Goal: Task Accomplishment & Management: Complete application form

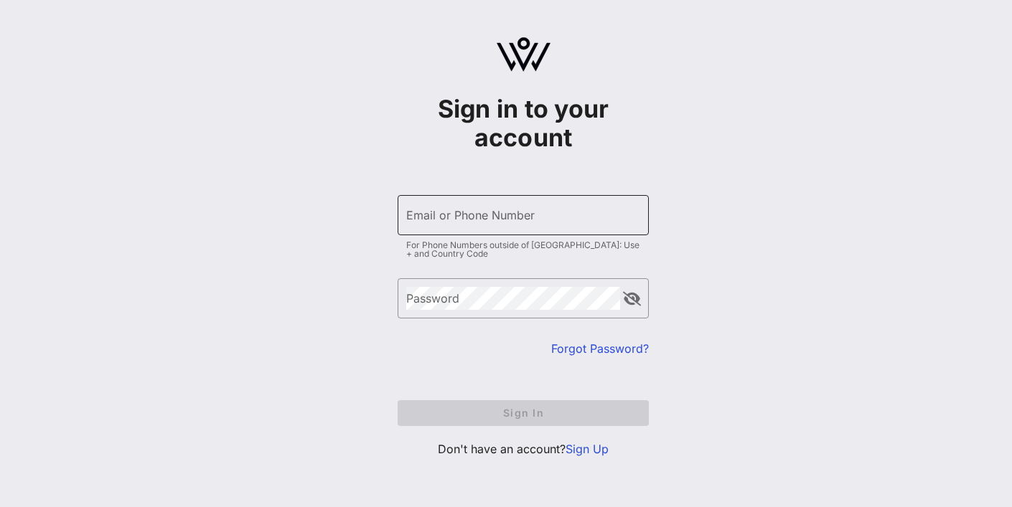
click at [477, 221] on input "Email or Phone Number" at bounding box center [523, 215] width 234 height 23
type input "[EMAIL_ADDRESS][DOMAIN_NAME]"
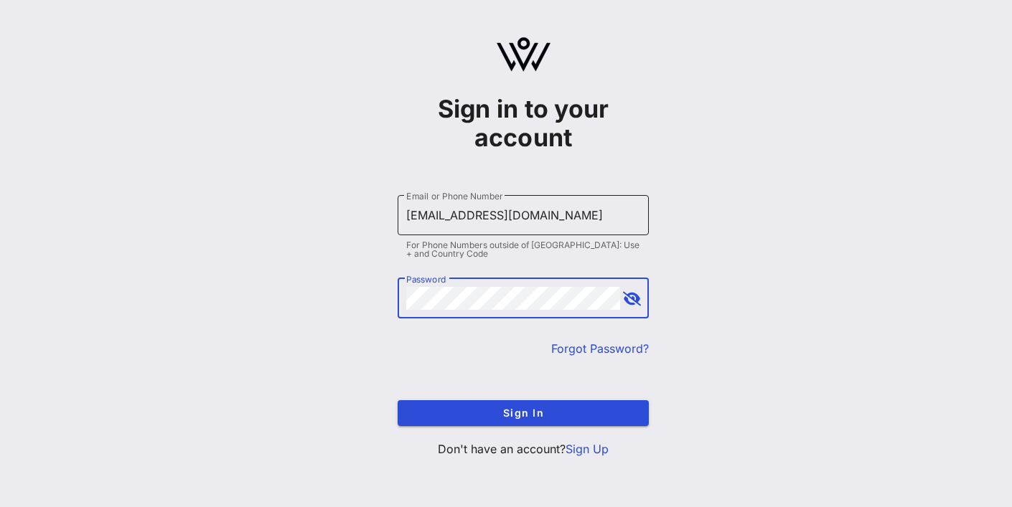
click at [398, 400] on button "Sign In" at bounding box center [523, 413] width 251 height 26
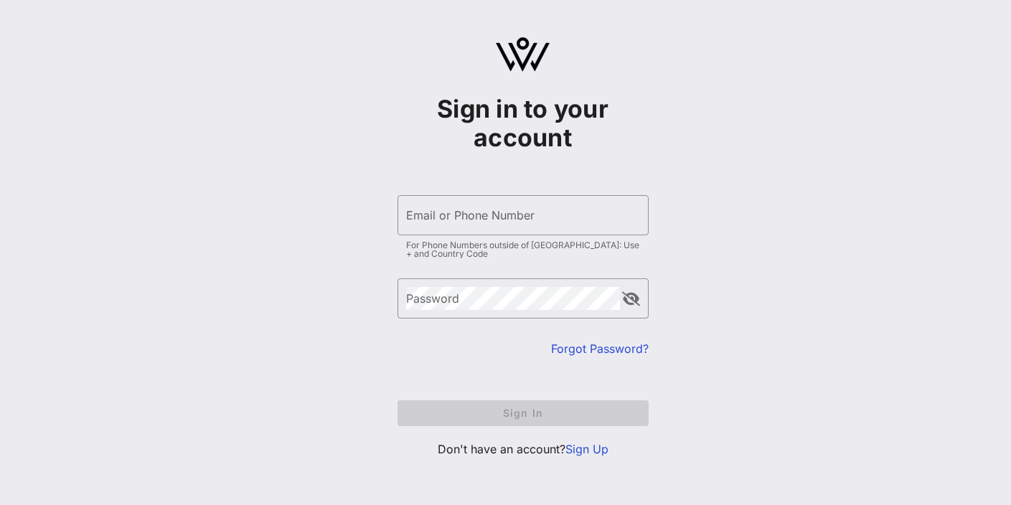
click at [589, 456] on link "Sign Up" at bounding box center [587, 449] width 43 height 14
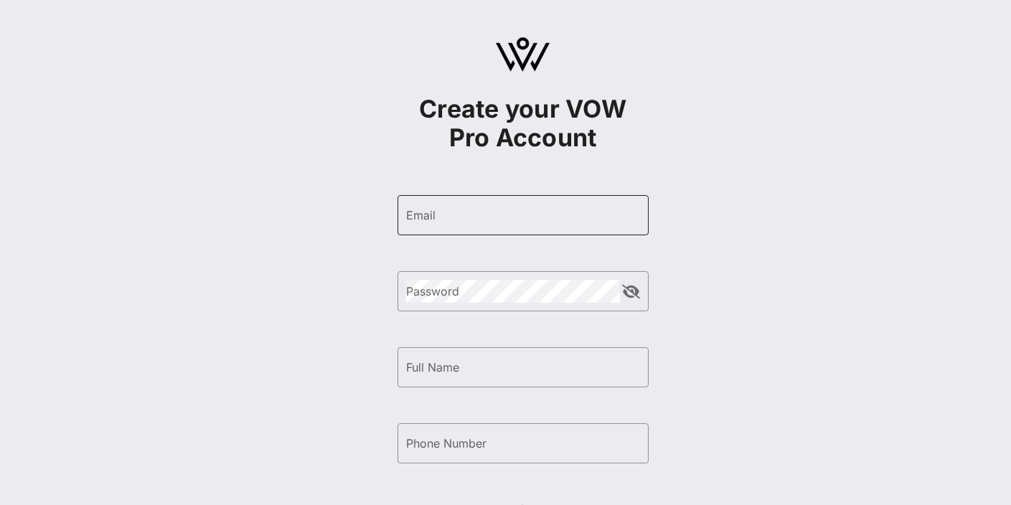
click at [456, 202] on div "Email" at bounding box center [523, 215] width 234 height 40
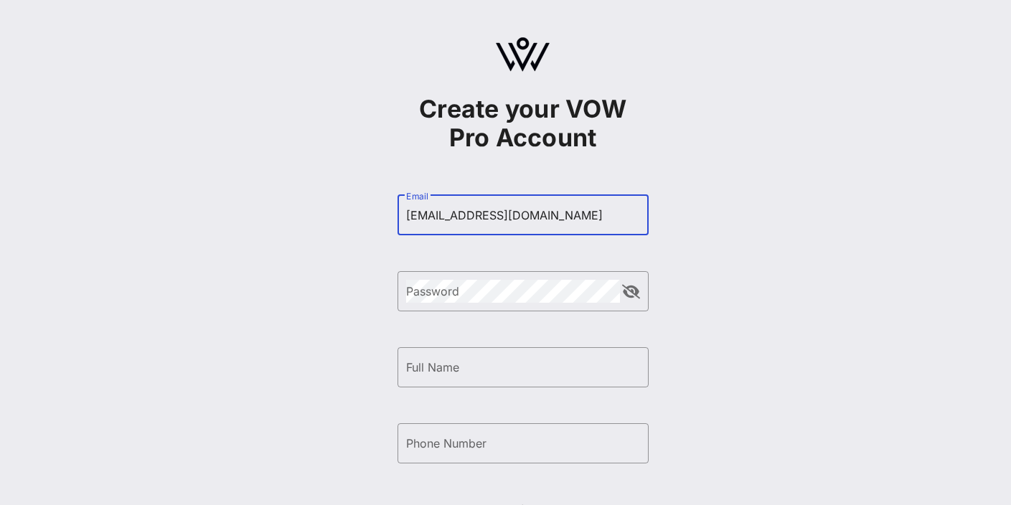
type input "[EMAIL_ADDRESS][DOMAIN_NAME]"
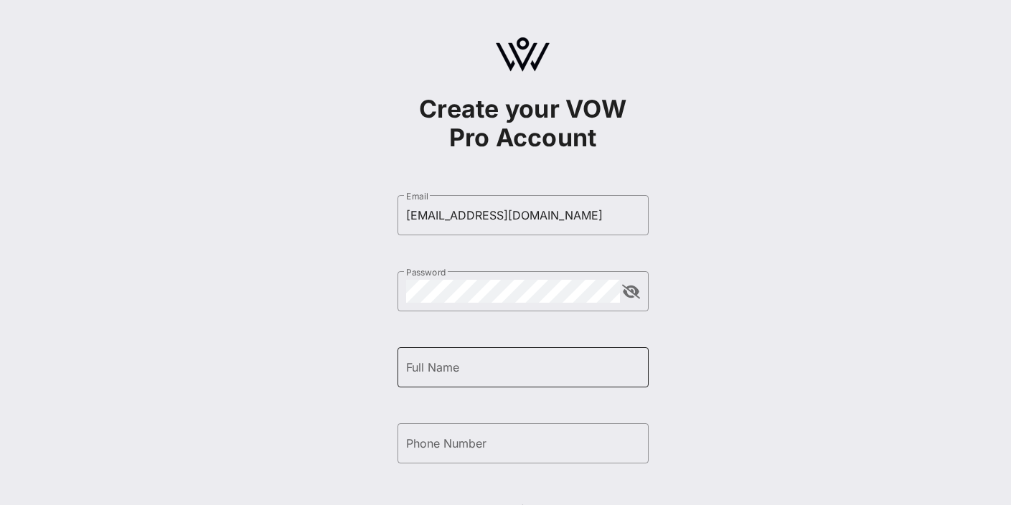
click at [426, 381] on div "Full Name" at bounding box center [523, 367] width 234 height 40
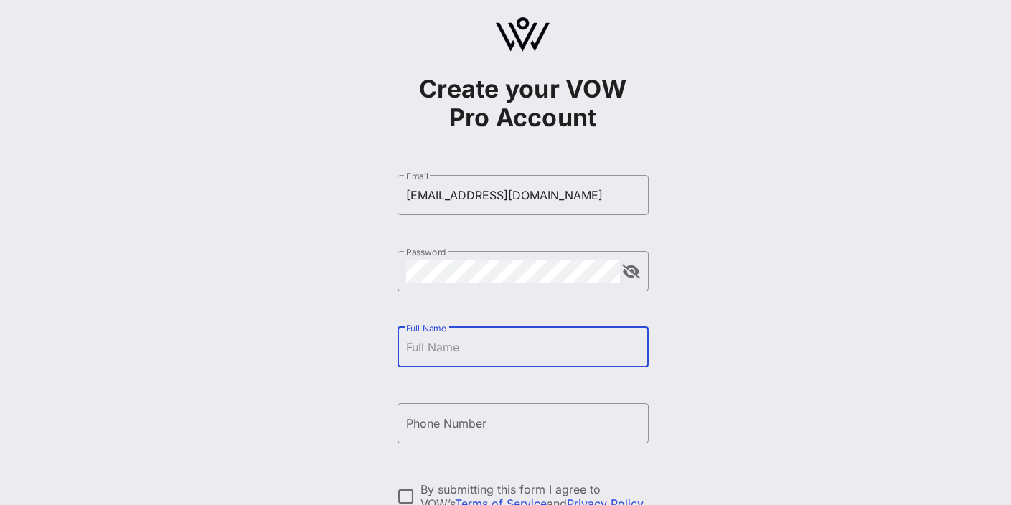
scroll to position [191, 0]
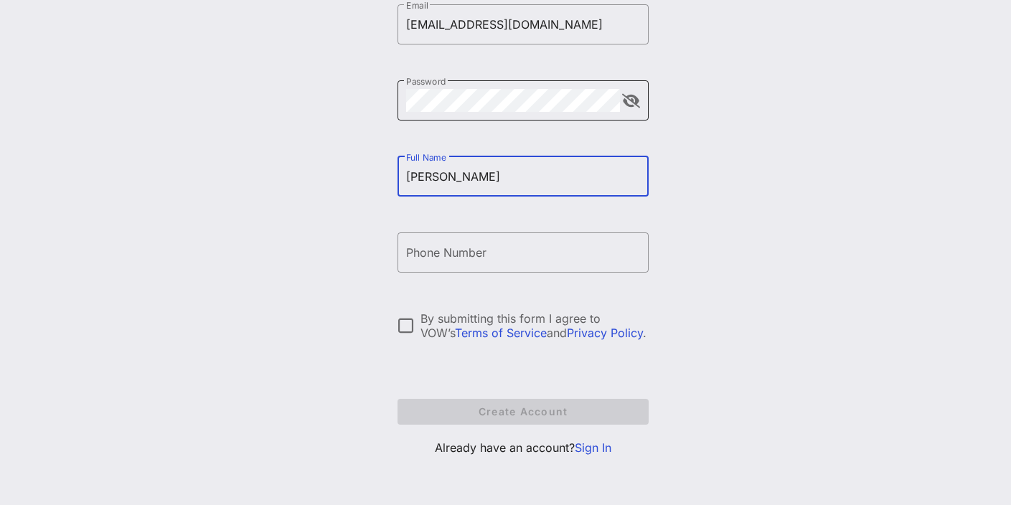
click at [635, 98] on button "append icon" at bounding box center [631, 101] width 18 height 14
type input "[PERSON_NAME]"
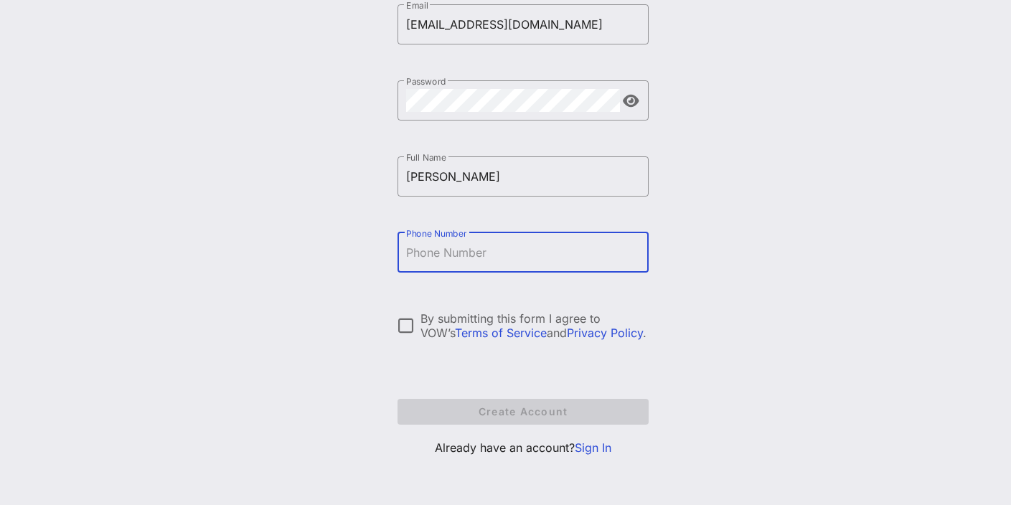
click at [557, 259] on input "Phone Number" at bounding box center [523, 252] width 234 height 23
type input "[PHONE_NUMBER]"
click at [436, 314] on div "By submitting this form I agree to VOW’s Terms of Service and Privacy Policy ." at bounding box center [535, 325] width 228 height 29
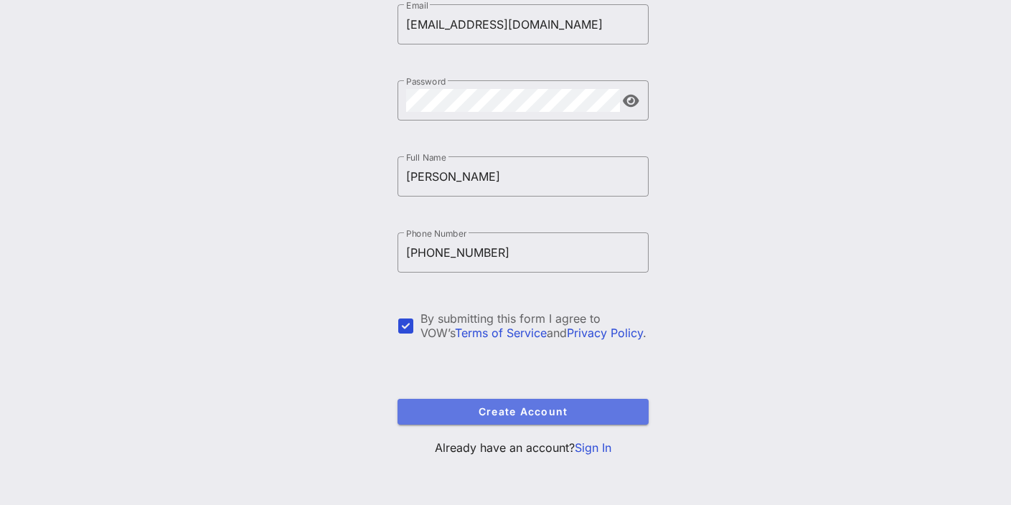
click at [475, 414] on span "Create Account" at bounding box center [523, 412] width 228 height 12
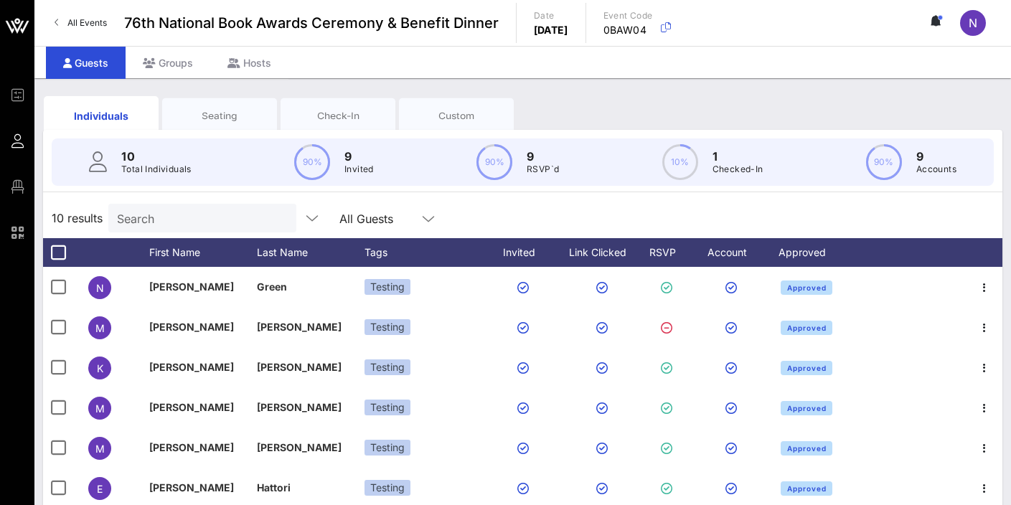
click at [224, 27] on span "76th National Book Awards Ceremony & Benefit Dinner" at bounding box center [311, 23] width 375 height 22
